Goal: Find specific page/section: Find specific page/section

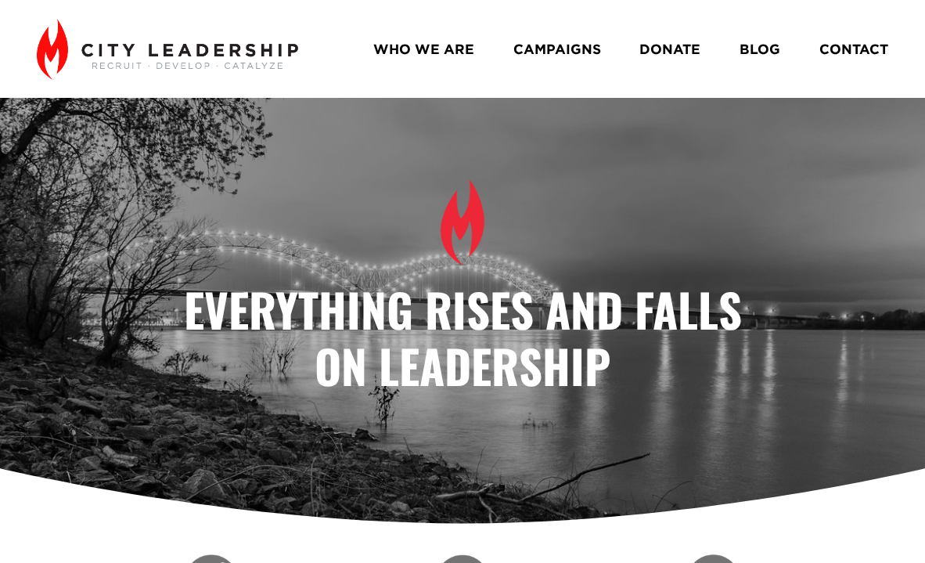
click at [588, 56] on link "CAMPAIGNS" at bounding box center [557, 48] width 88 height 27
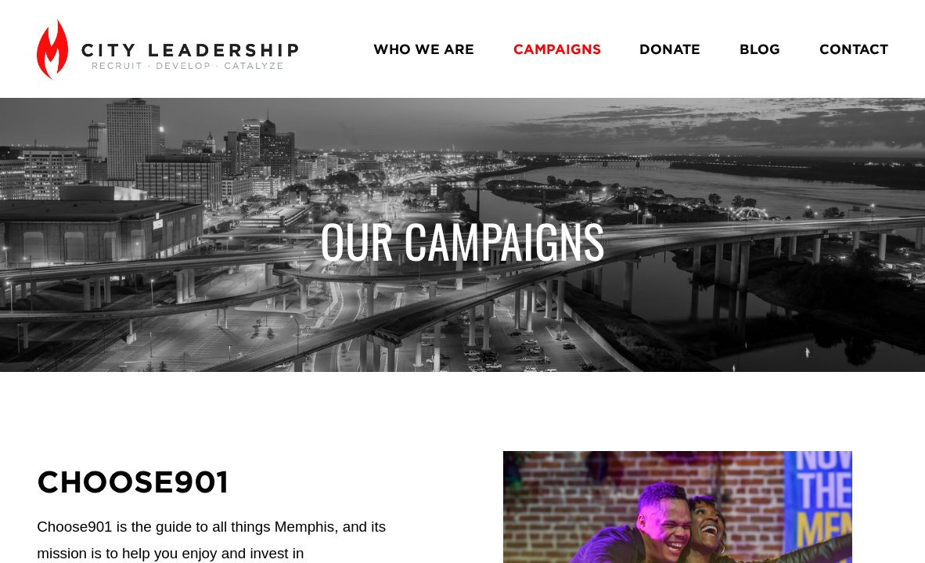
click at [458, 52] on link "WHO WE ARE" at bounding box center [423, 48] width 101 height 27
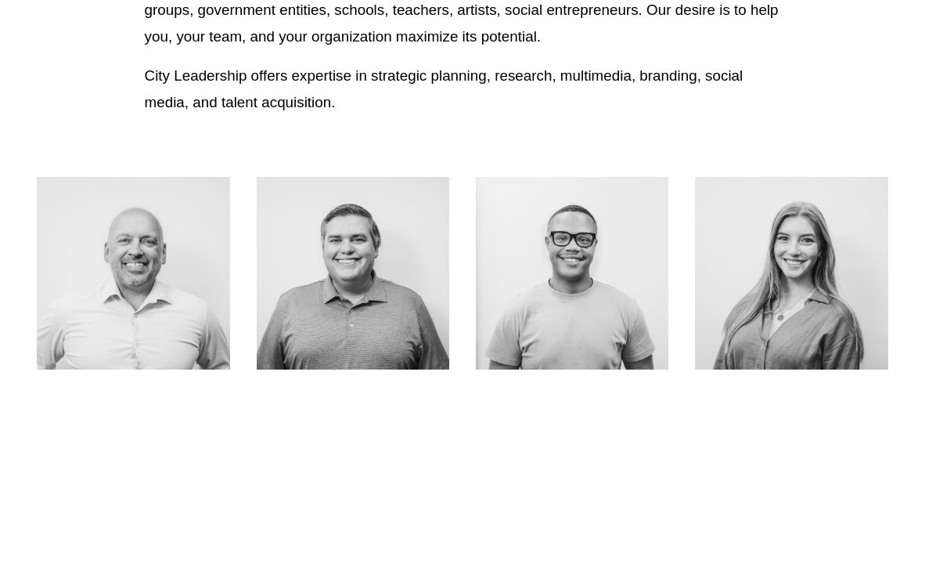
scroll to position [457, 0]
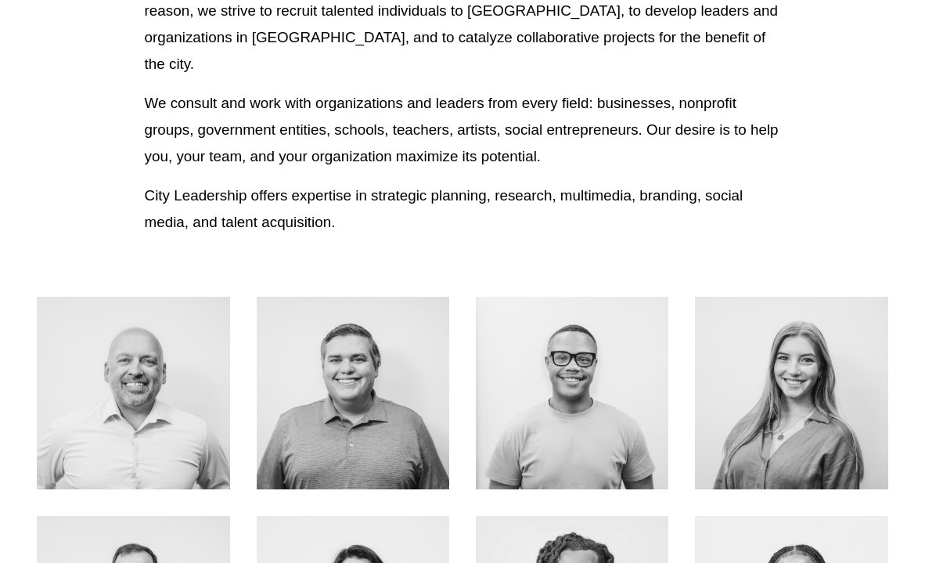
click at [120, 404] on link "About Me" at bounding box center [133, 424] width 124 height 41
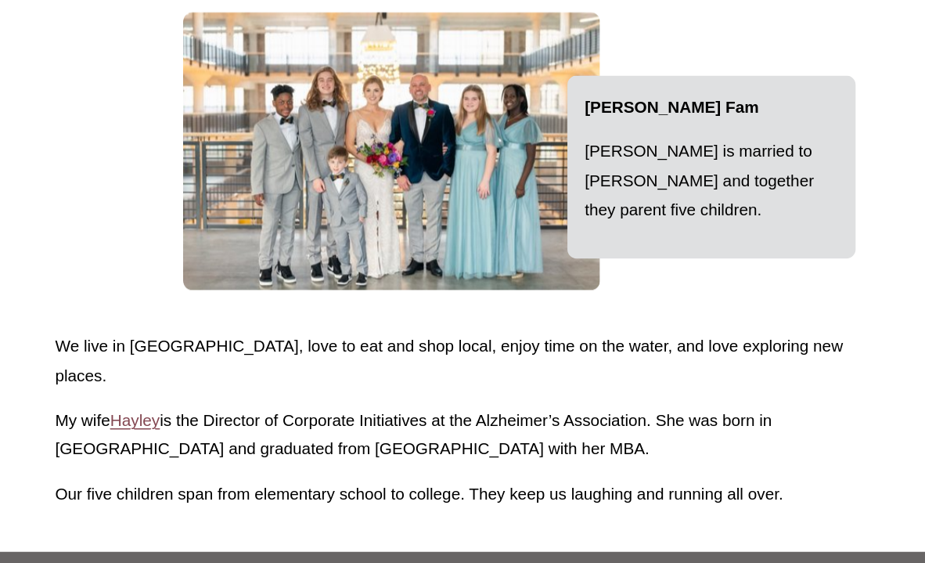
scroll to position [1880, 0]
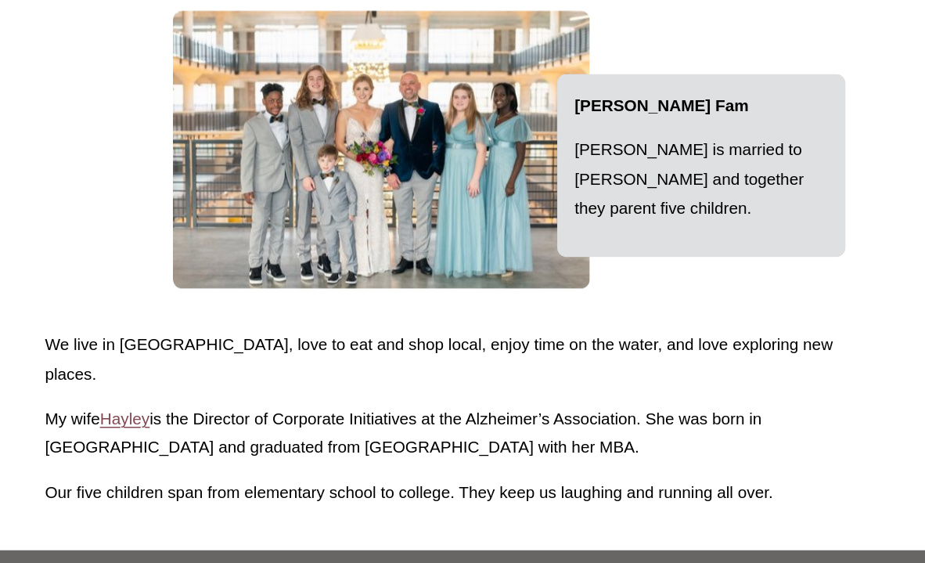
click at [178, 434] on span "Hayley" at bounding box center [175, 442] width 41 height 16
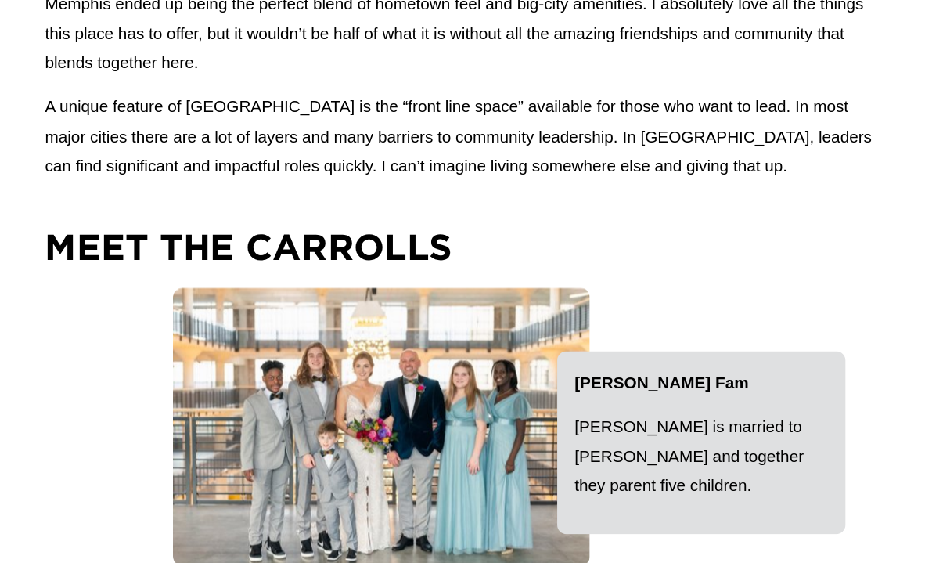
scroll to position [1707, 0]
